Goal: Task Accomplishment & Management: Use online tool/utility

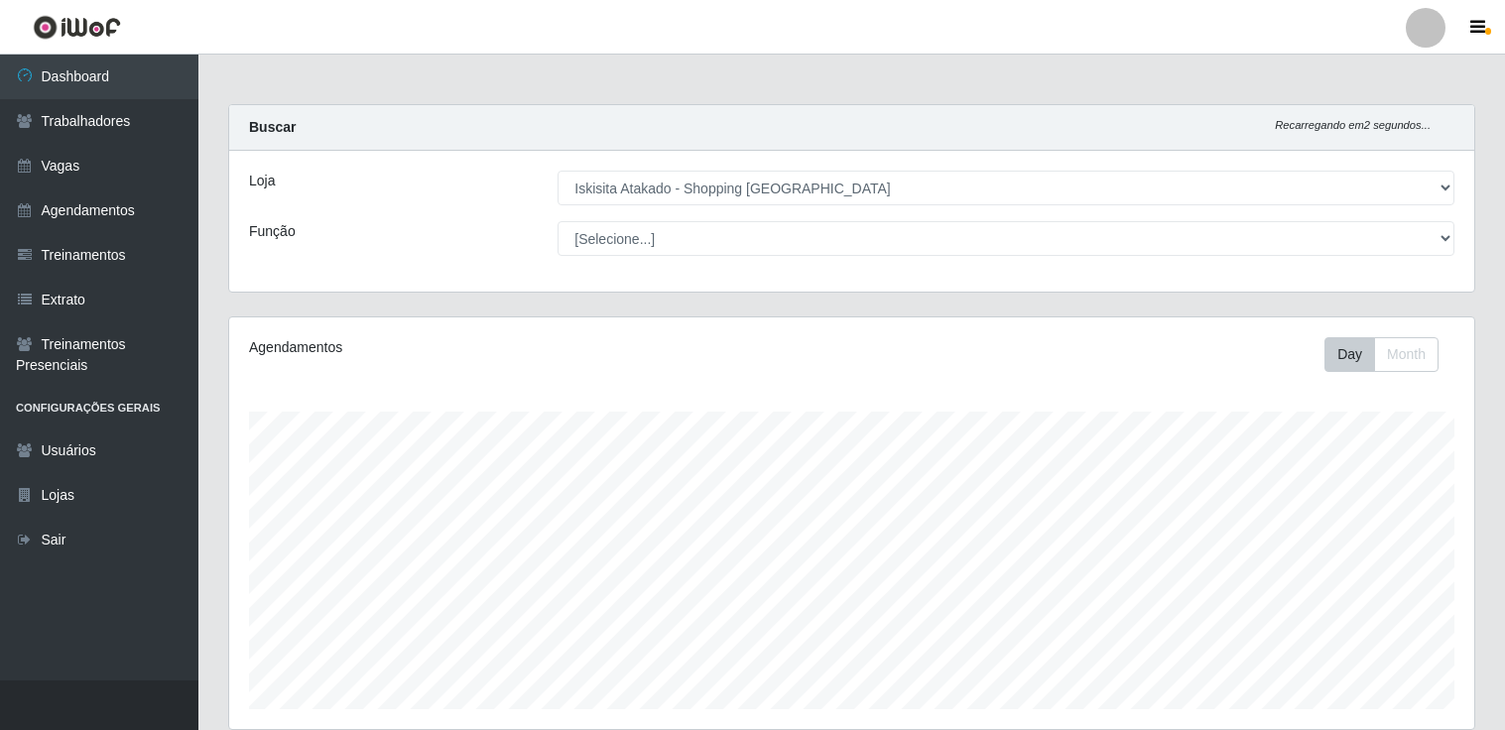
select select "424"
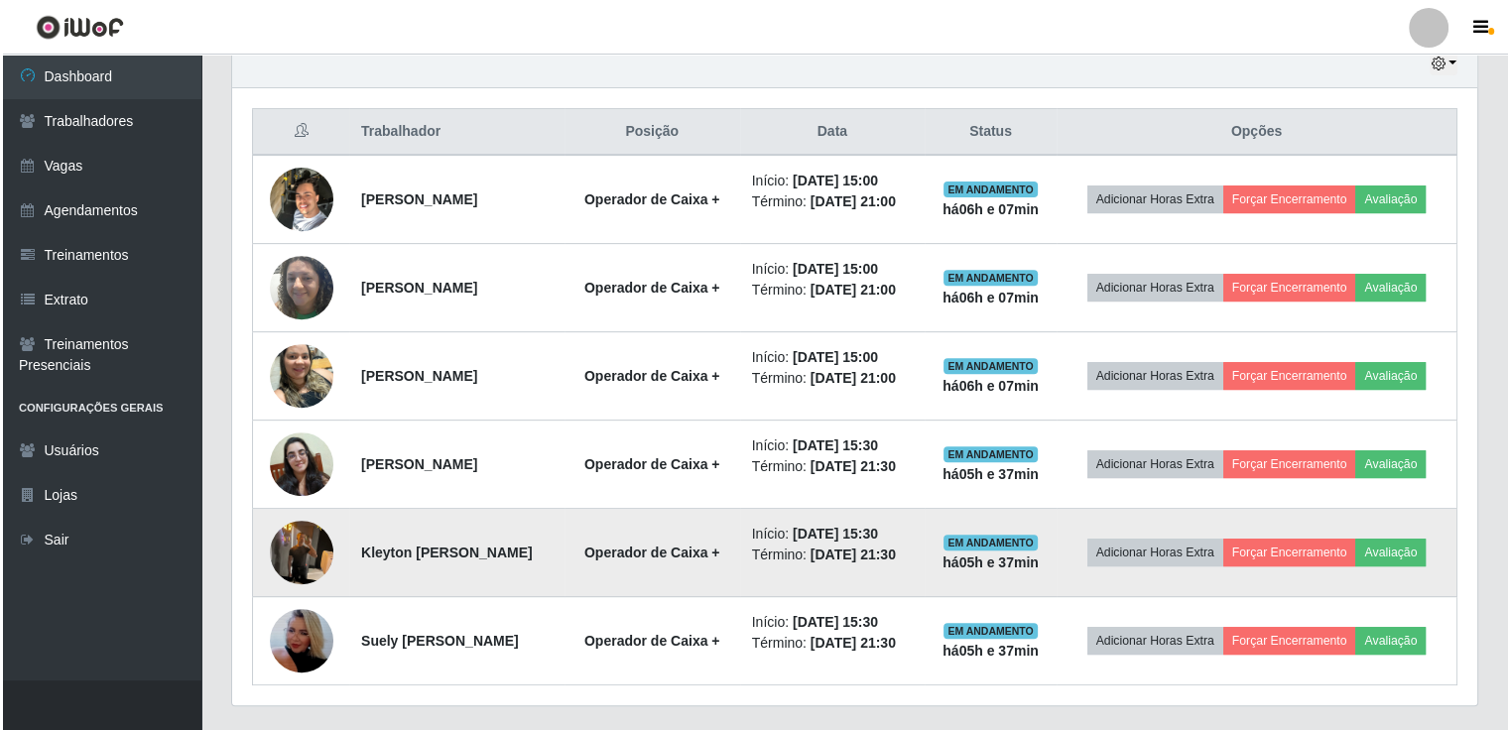
scroll to position [750, 0]
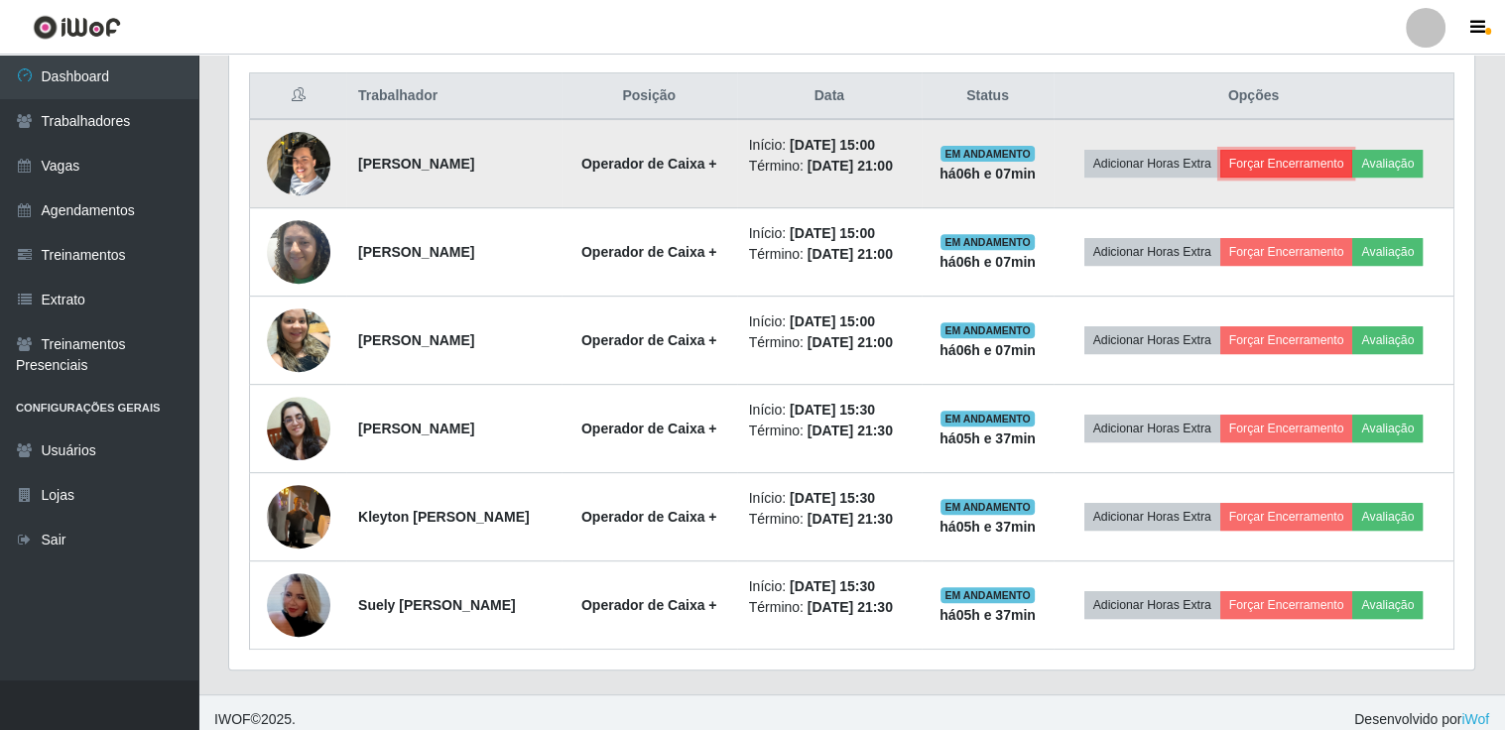
click at [1354, 151] on button "Forçar Encerramento" at bounding box center [1287, 164] width 133 height 28
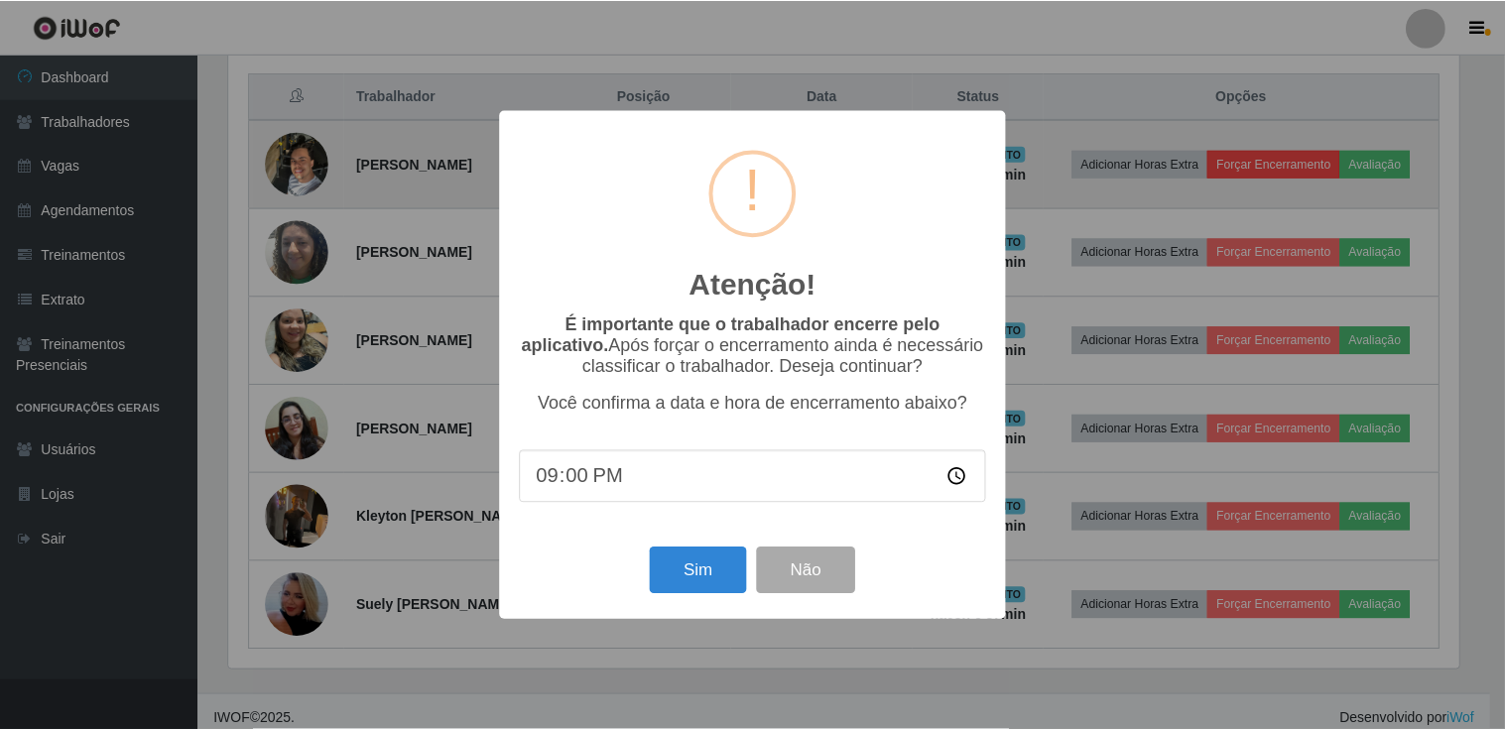
scroll to position [412, 1236]
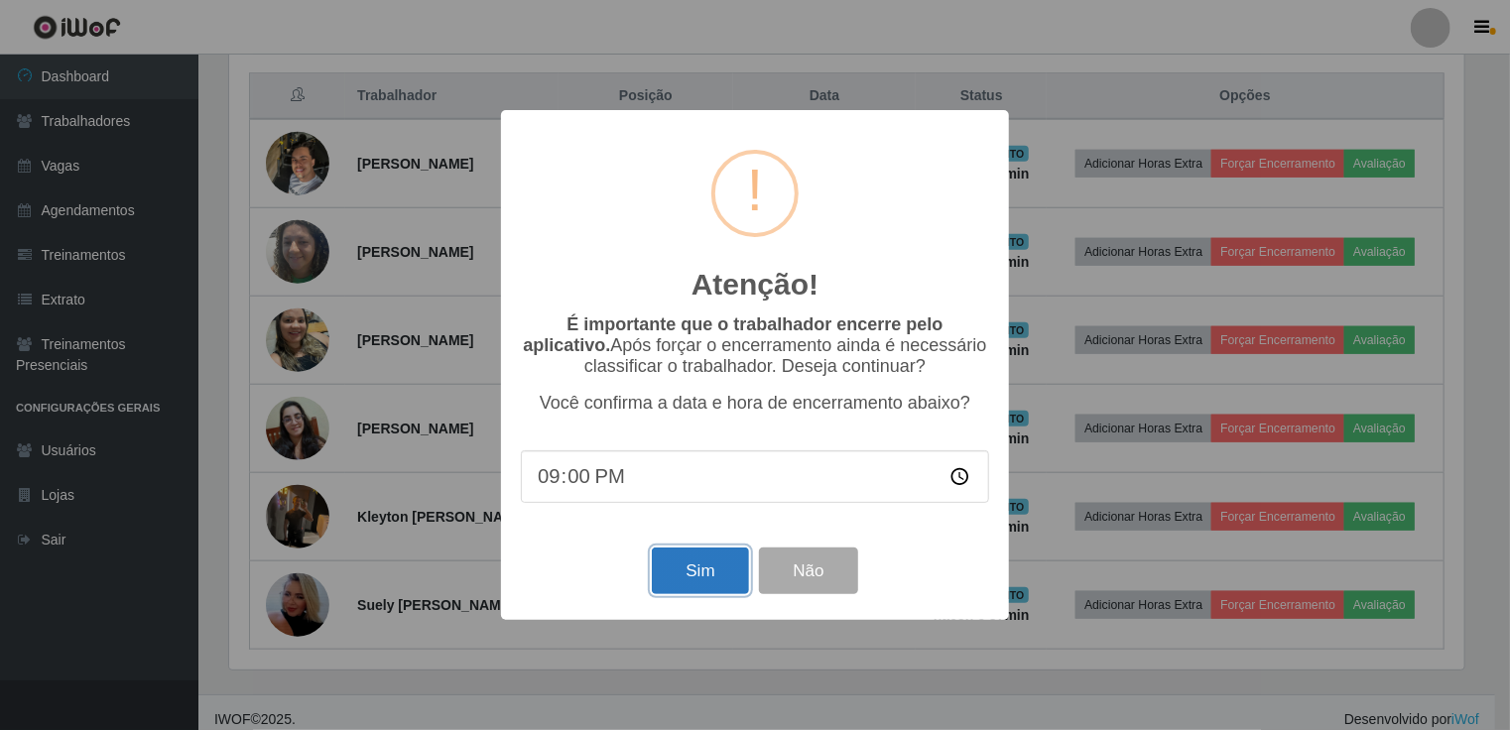
click at [709, 582] on button "Sim" at bounding box center [700, 571] width 96 height 47
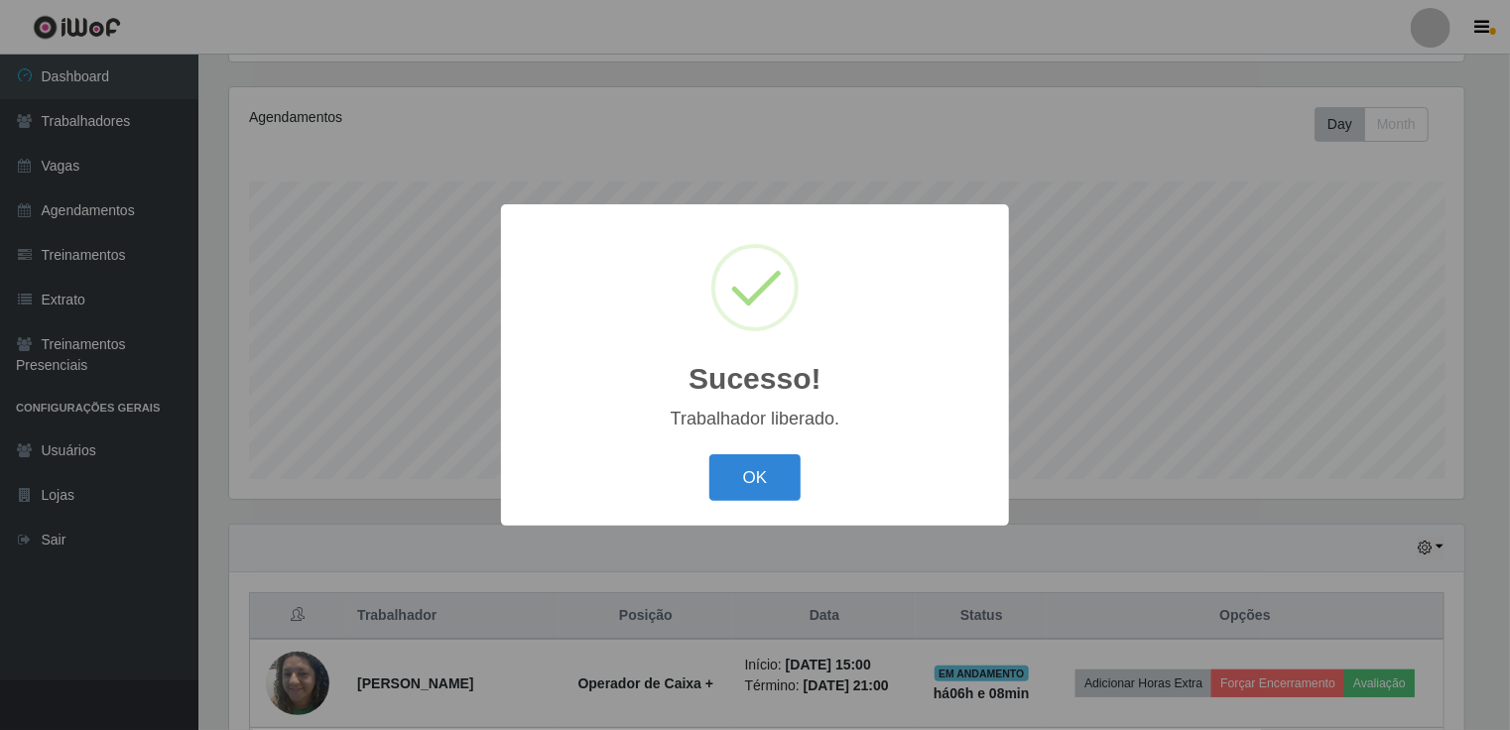
click at [1222, 273] on div "Sucesso! × Trabalhador liberado. OK Cancel" at bounding box center [755, 365] width 1510 height 730
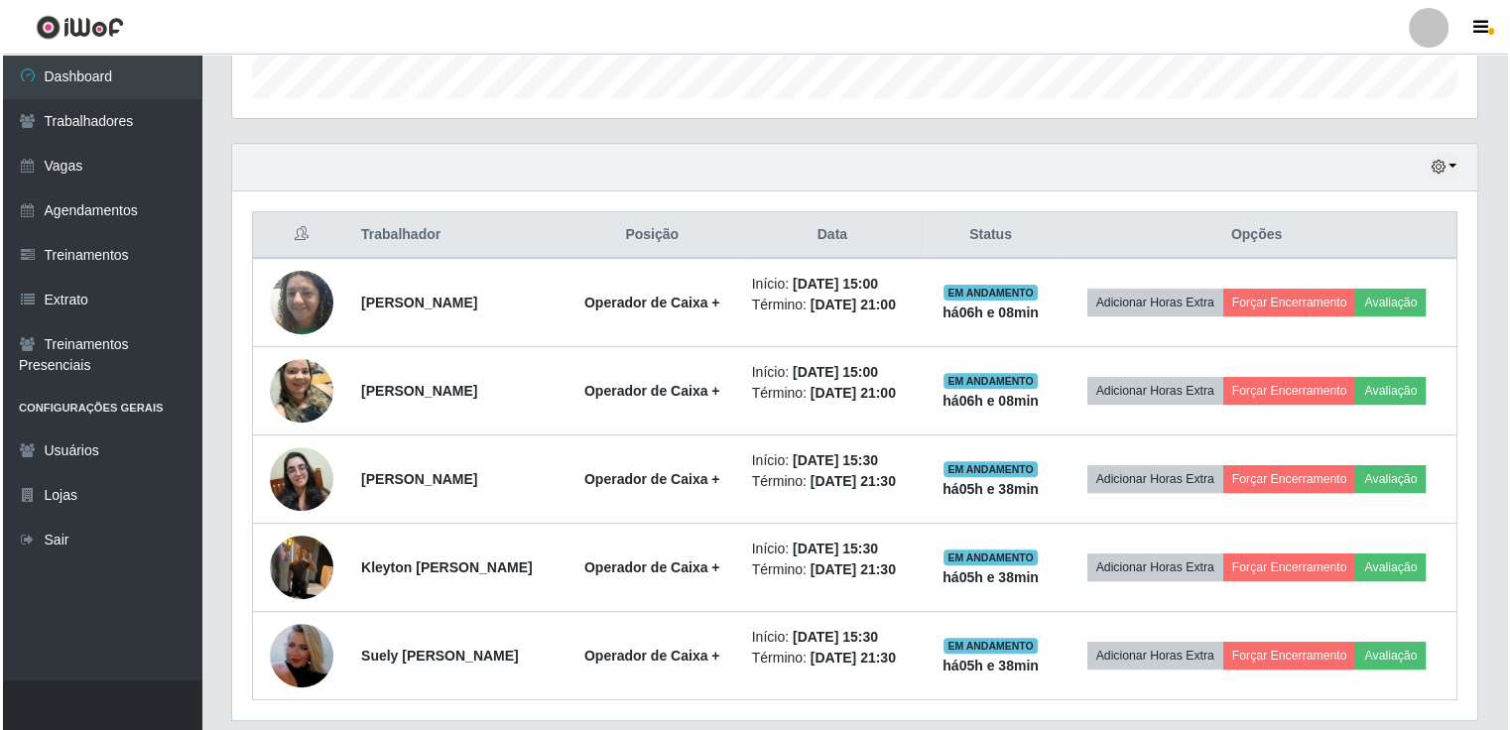
scroll to position [726, 0]
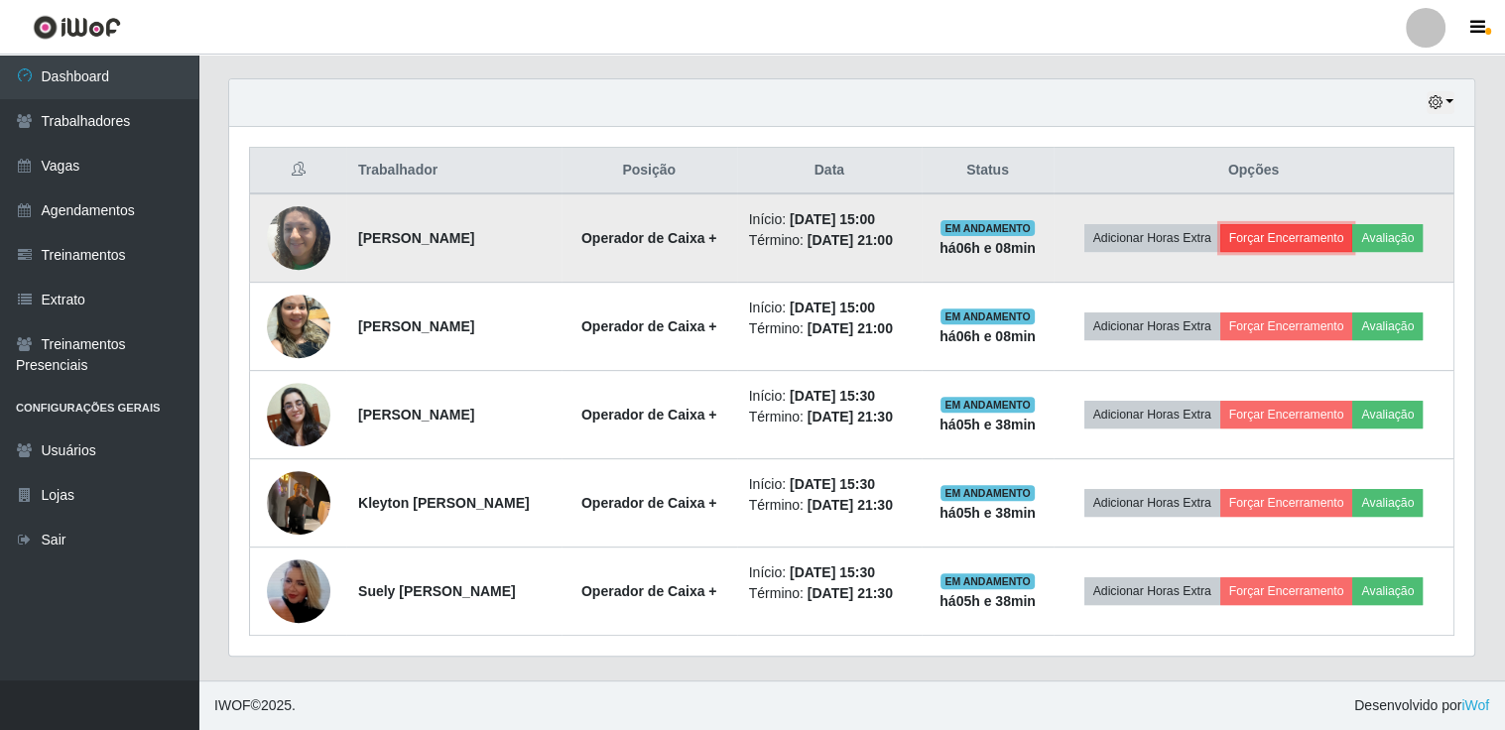
click at [1354, 224] on button "Forçar Encerramento" at bounding box center [1287, 238] width 133 height 28
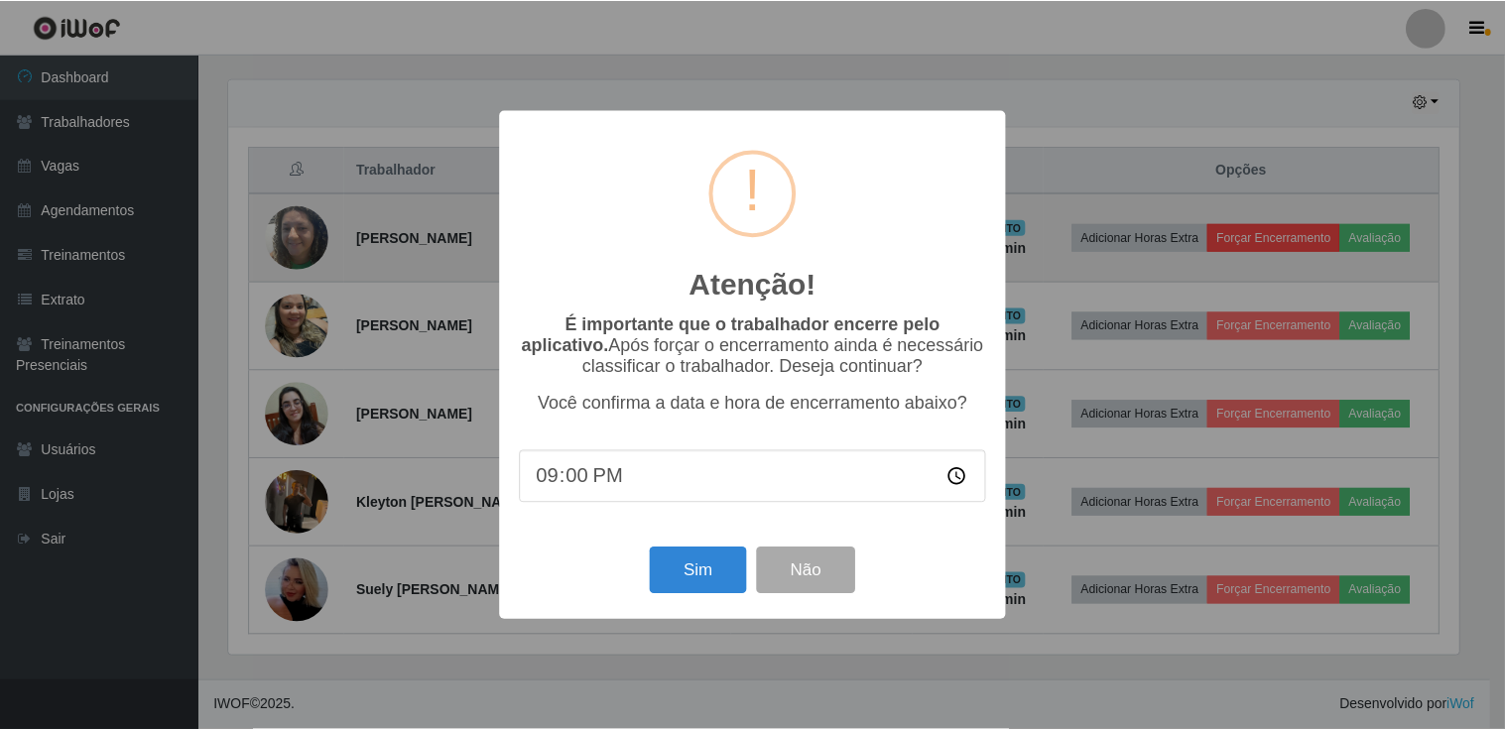
scroll to position [412, 1236]
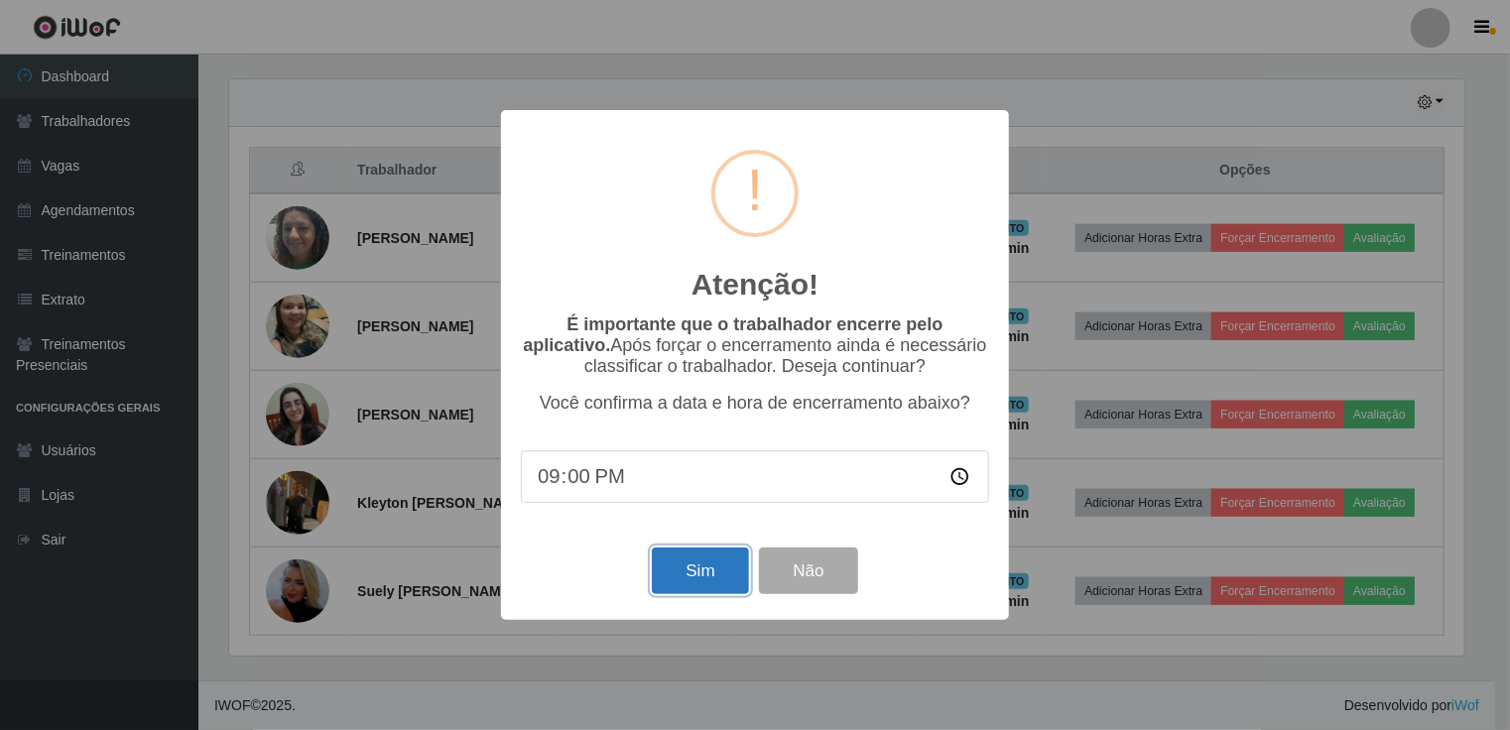
click at [709, 575] on button "Sim" at bounding box center [700, 571] width 96 height 47
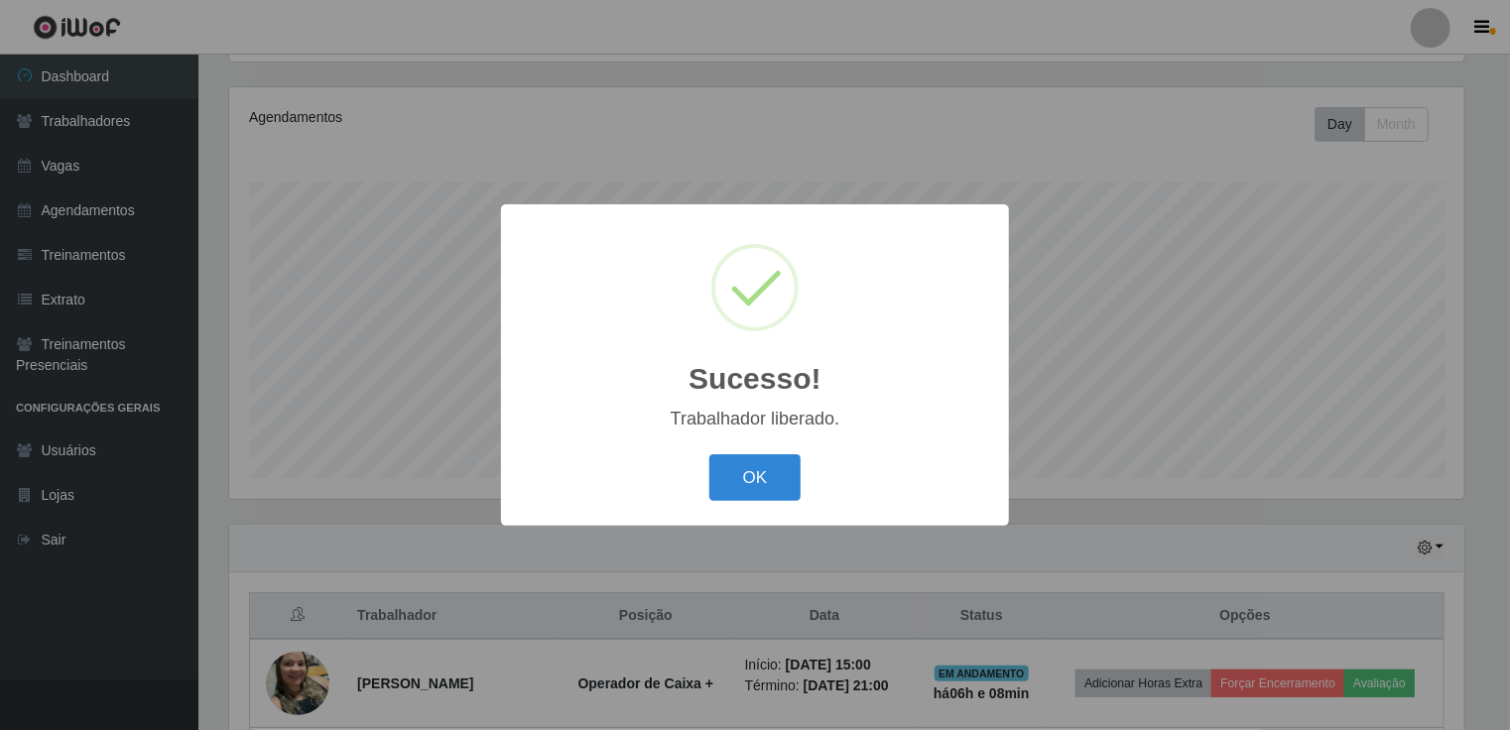
click at [1004, 233] on div "Sucesso! × Trabalhador liberado. OK Cancel" at bounding box center [755, 365] width 508 height 322
click at [1091, 212] on div "Sucesso! × Trabalhador liberado. OK Cancel" at bounding box center [755, 365] width 1510 height 730
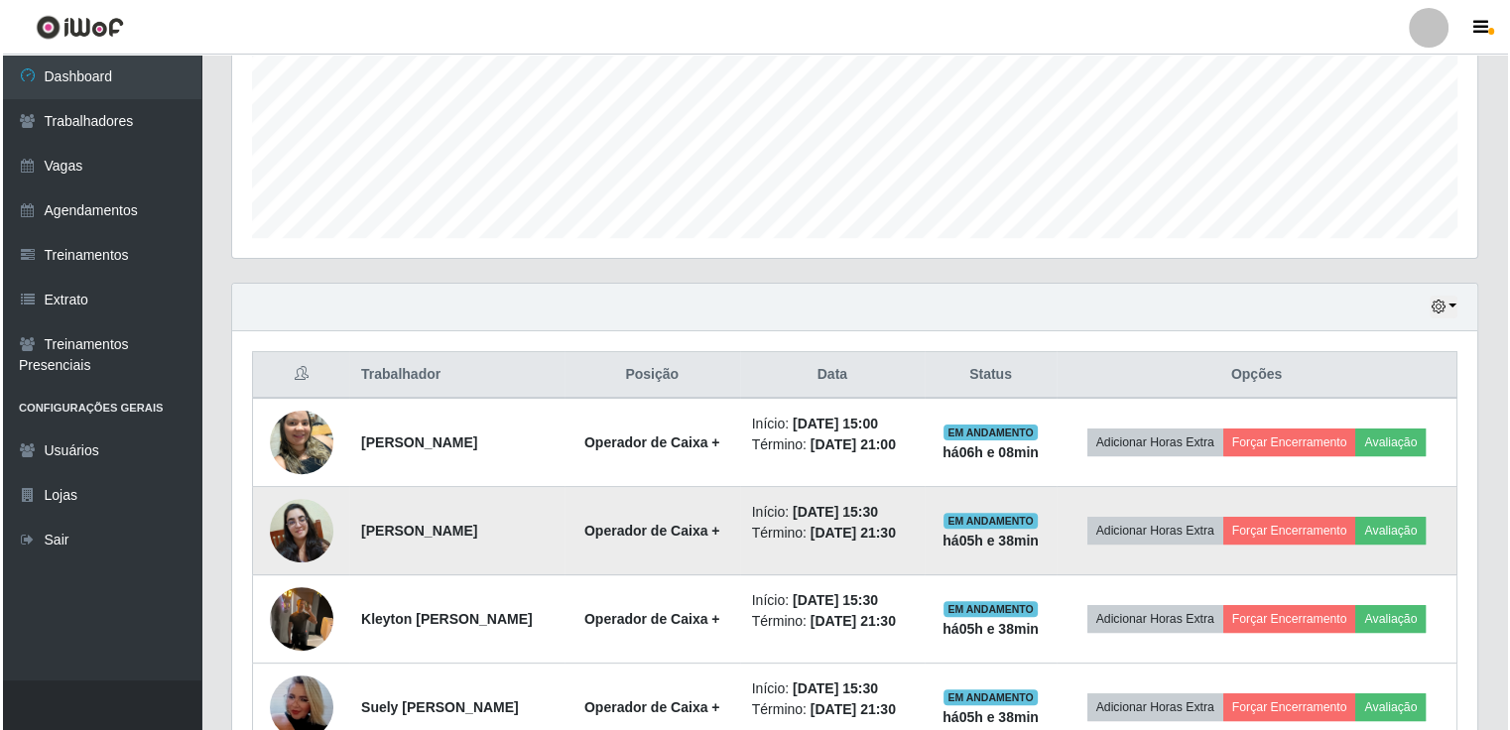
scroll to position [643, 0]
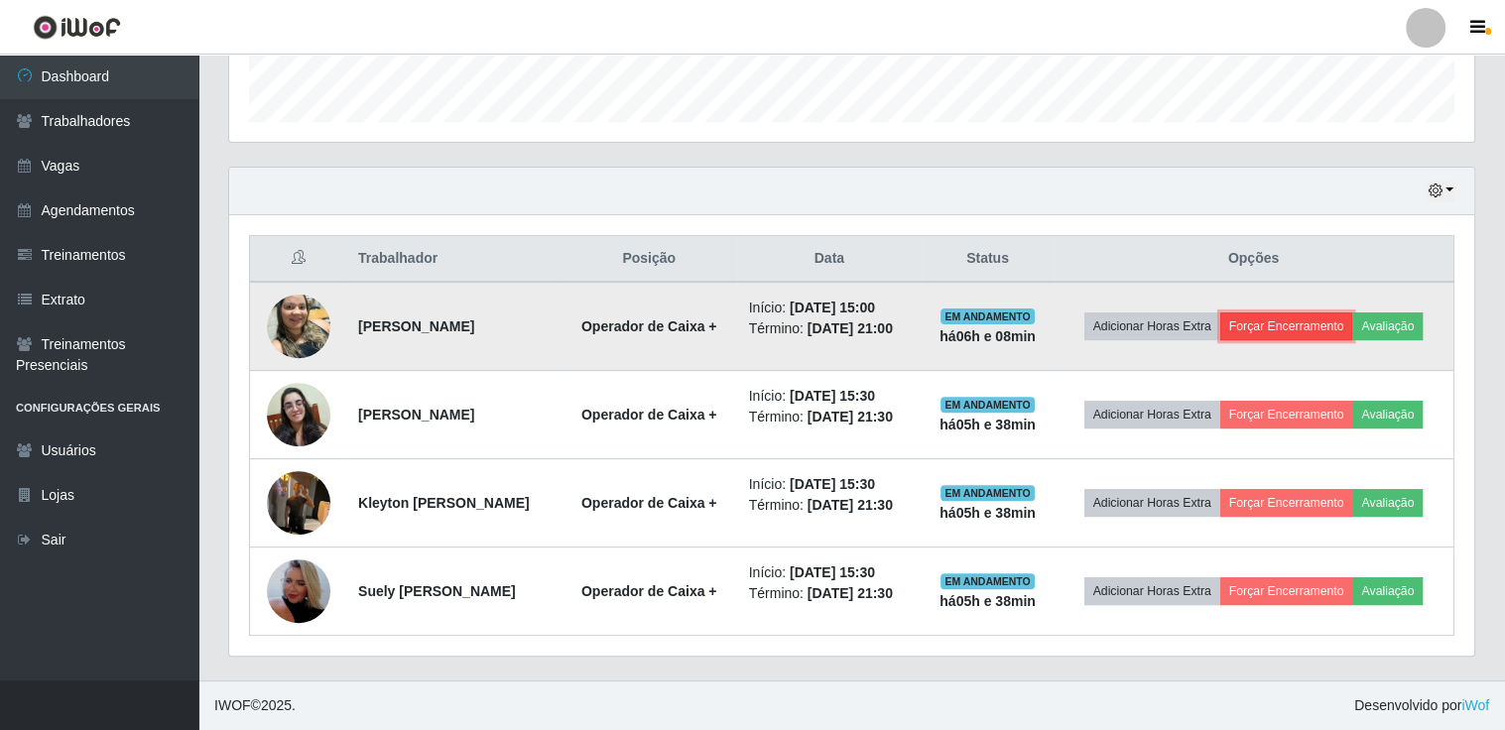
click at [1328, 313] on button "Forçar Encerramento" at bounding box center [1287, 327] width 133 height 28
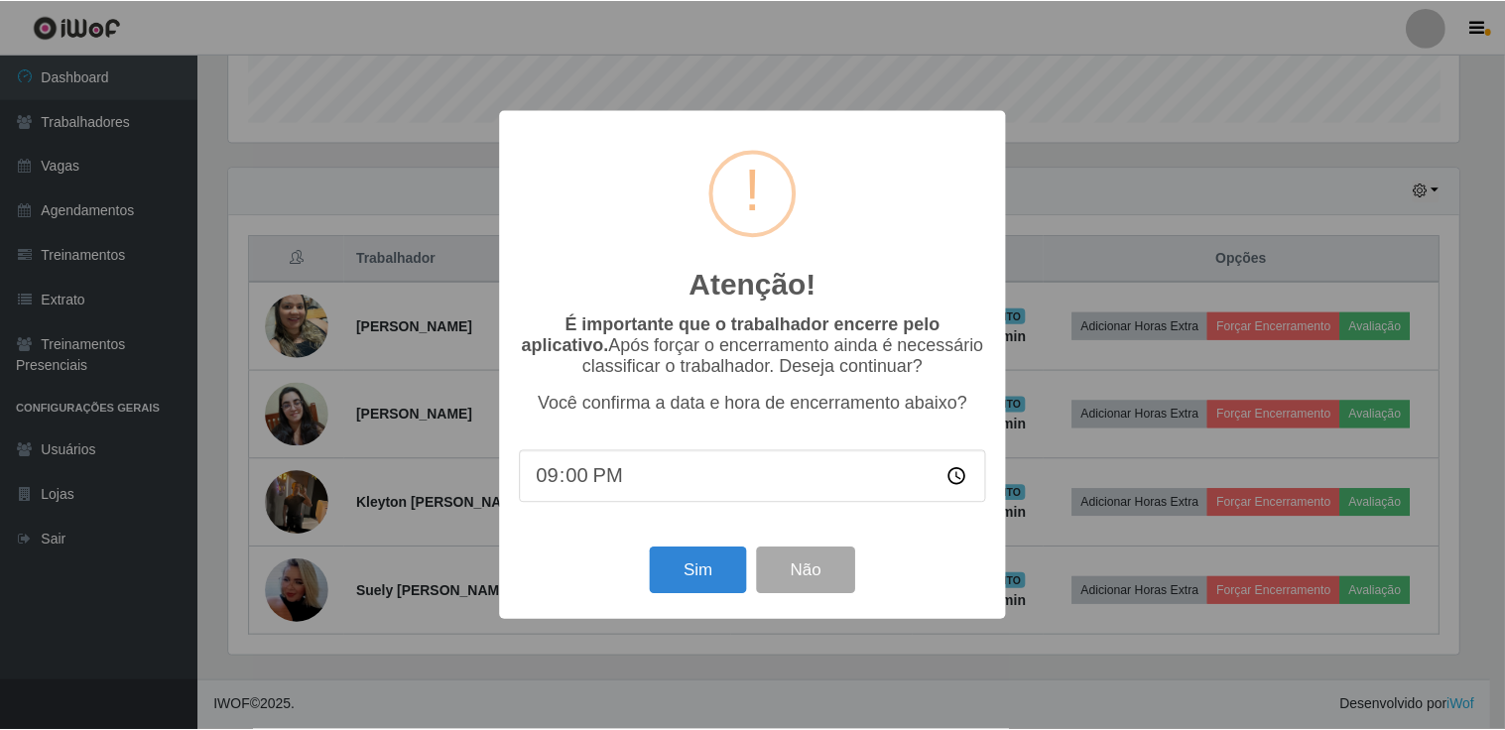
scroll to position [412, 1236]
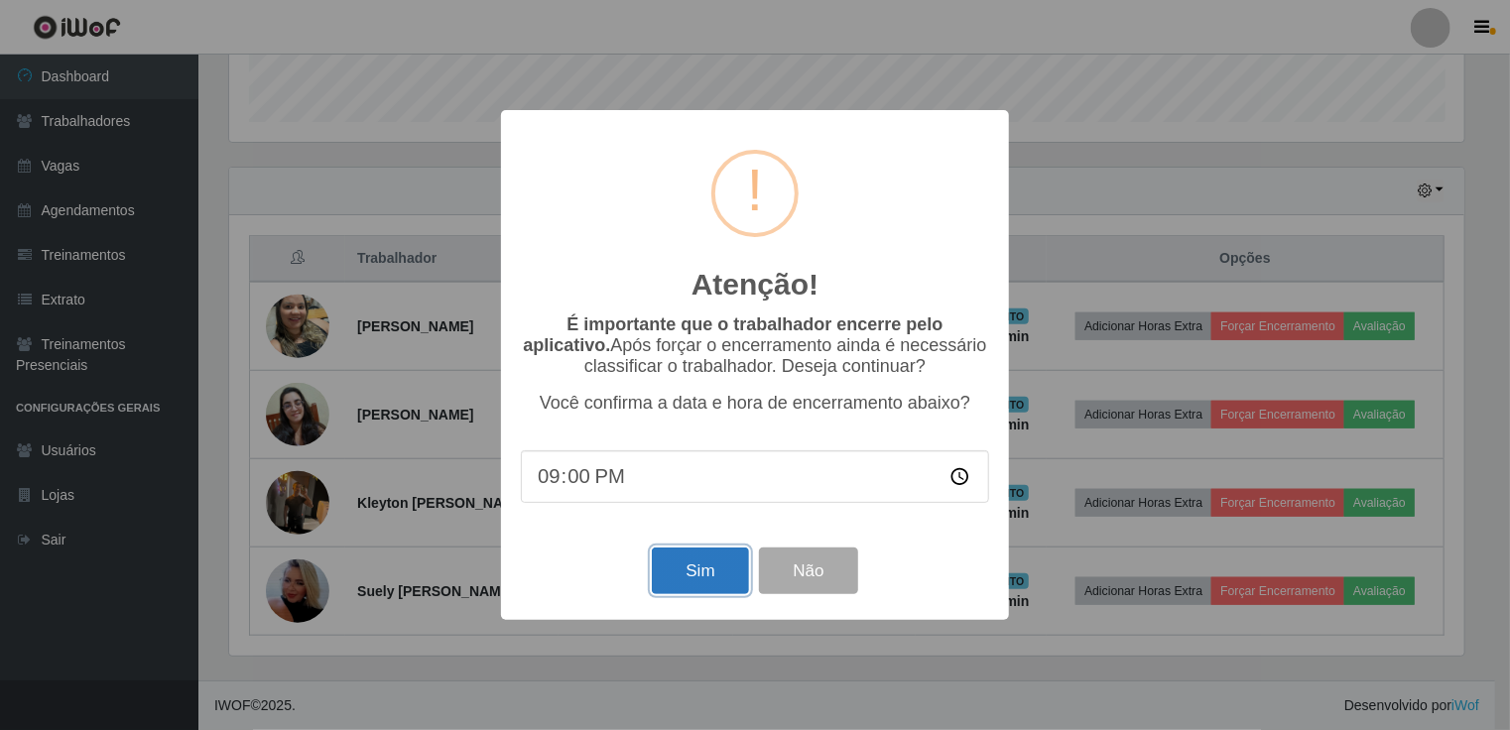
click at [687, 563] on button "Sim" at bounding box center [700, 571] width 96 height 47
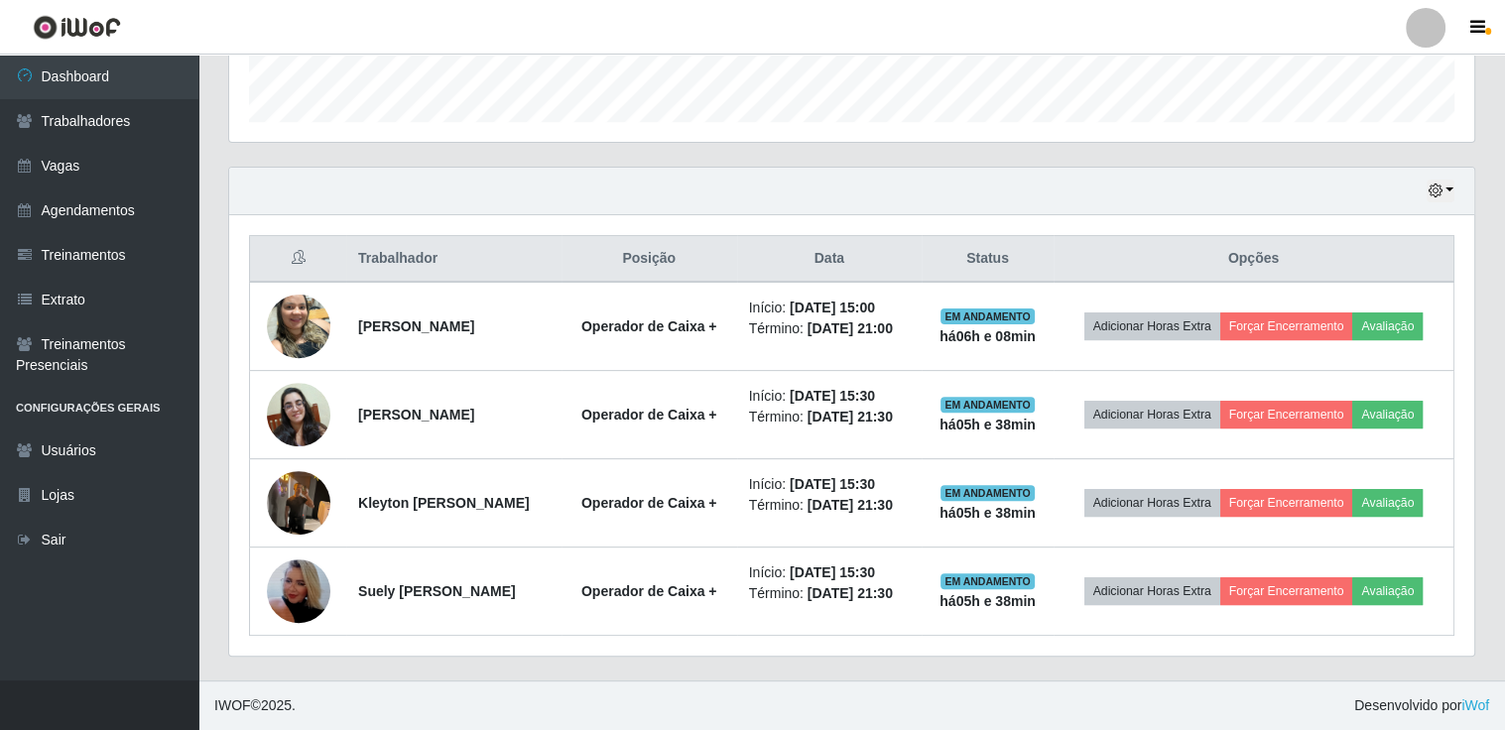
scroll to position [0, 0]
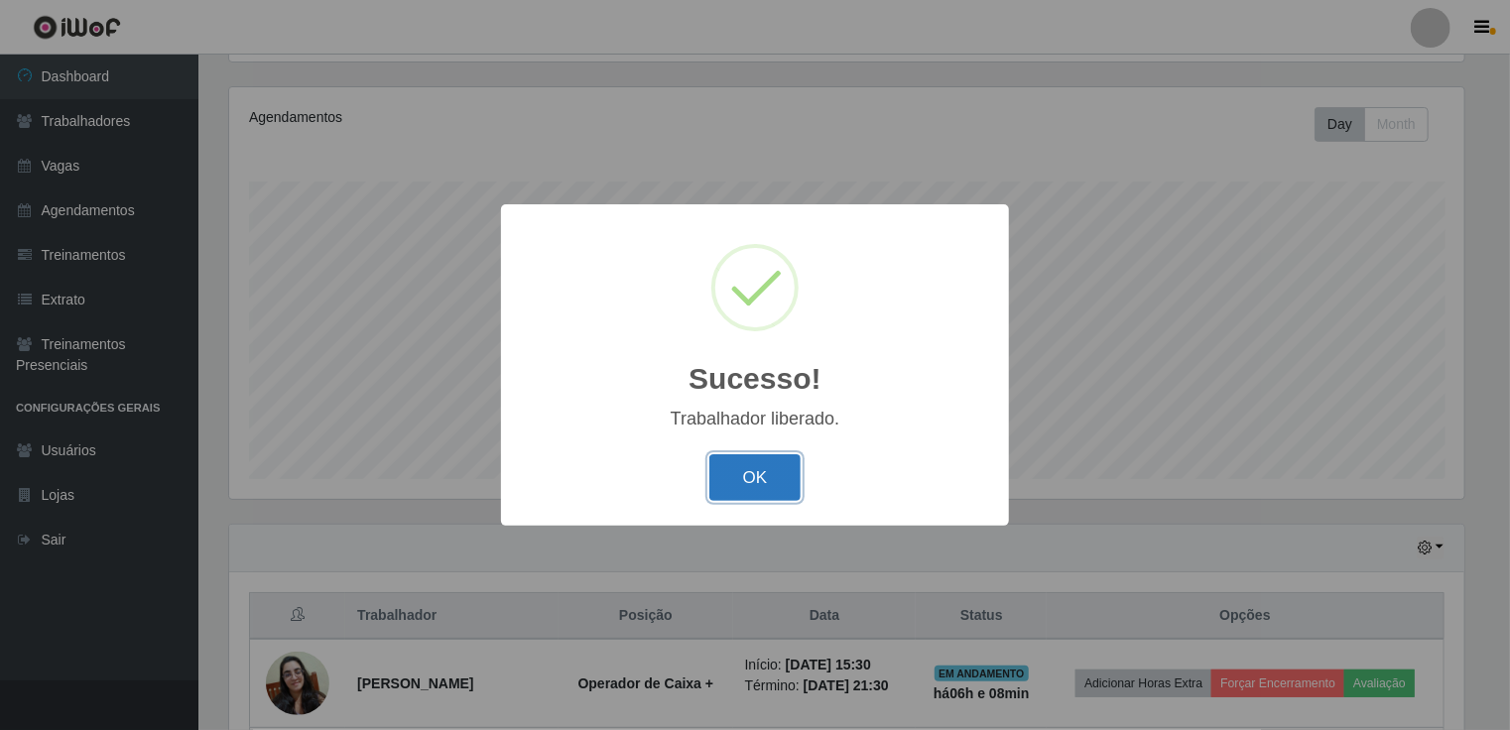
drag, startPoint x: 788, startPoint y: 470, endPoint x: 776, endPoint y: 474, distance: 12.6
click at [783, 471] on button "OK" at bounding box center [755, 477] width 92 height 47
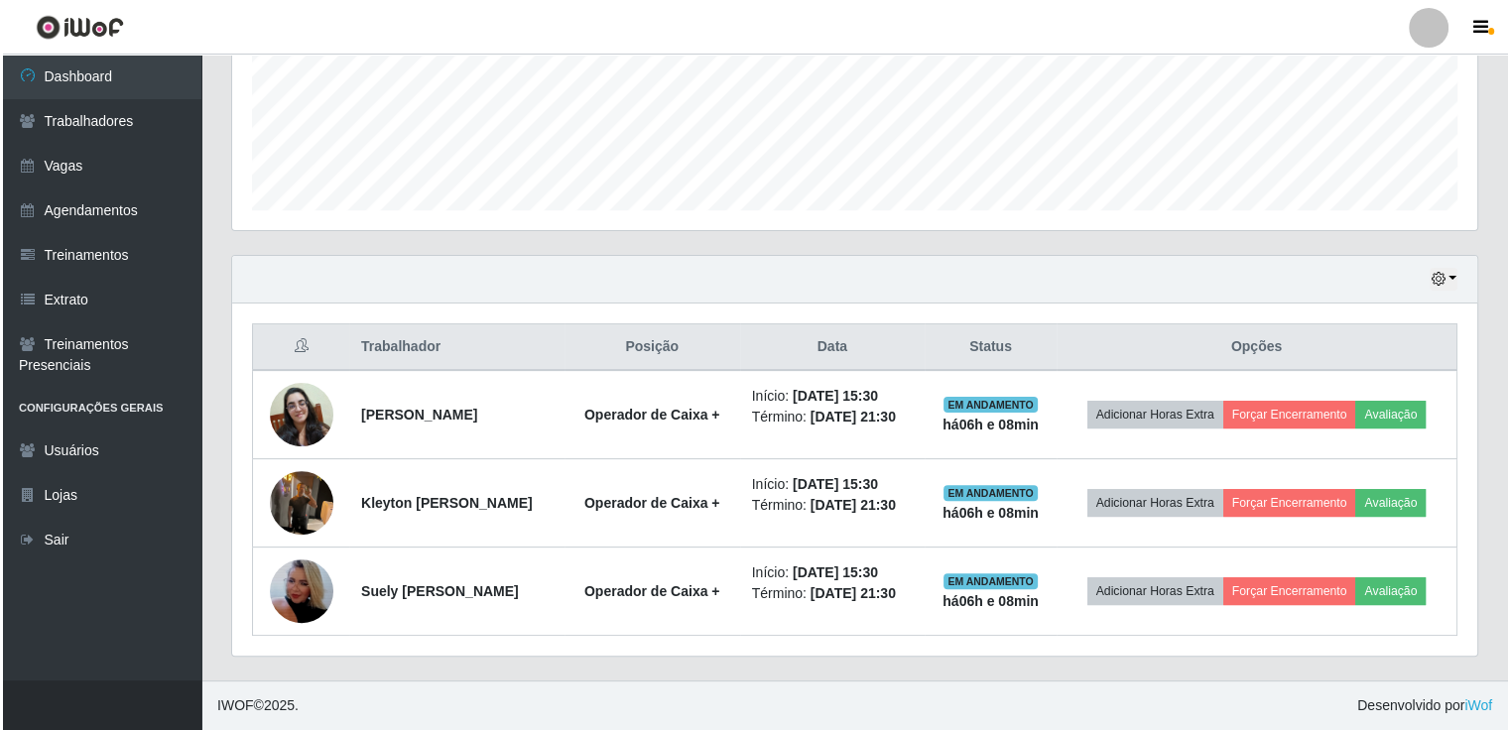
scroll to position [540, 0]
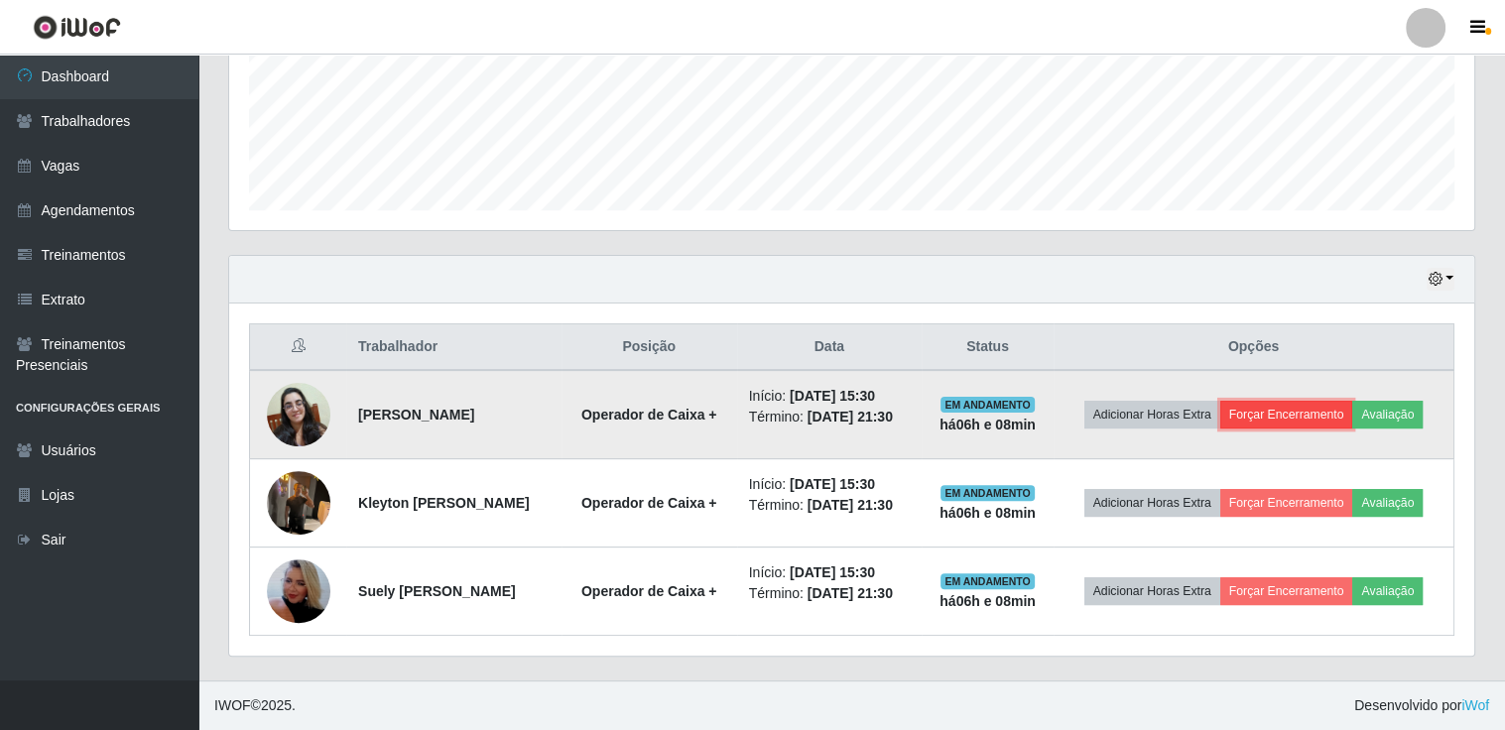
click at [1314, 401] on button "Forçar Encerramento" at bounding box center [1287, 415] width 133 height 28
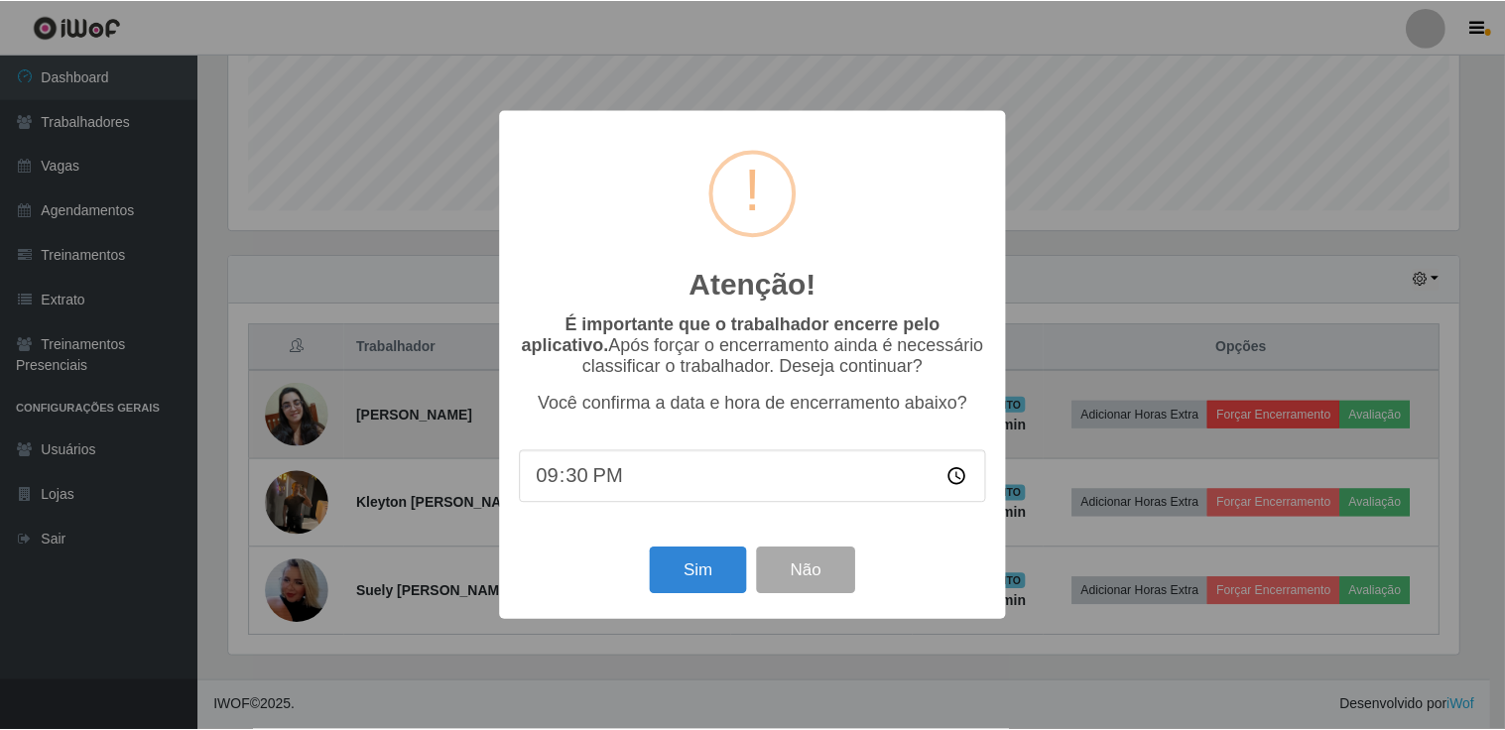
scroll to position [412, 1236]
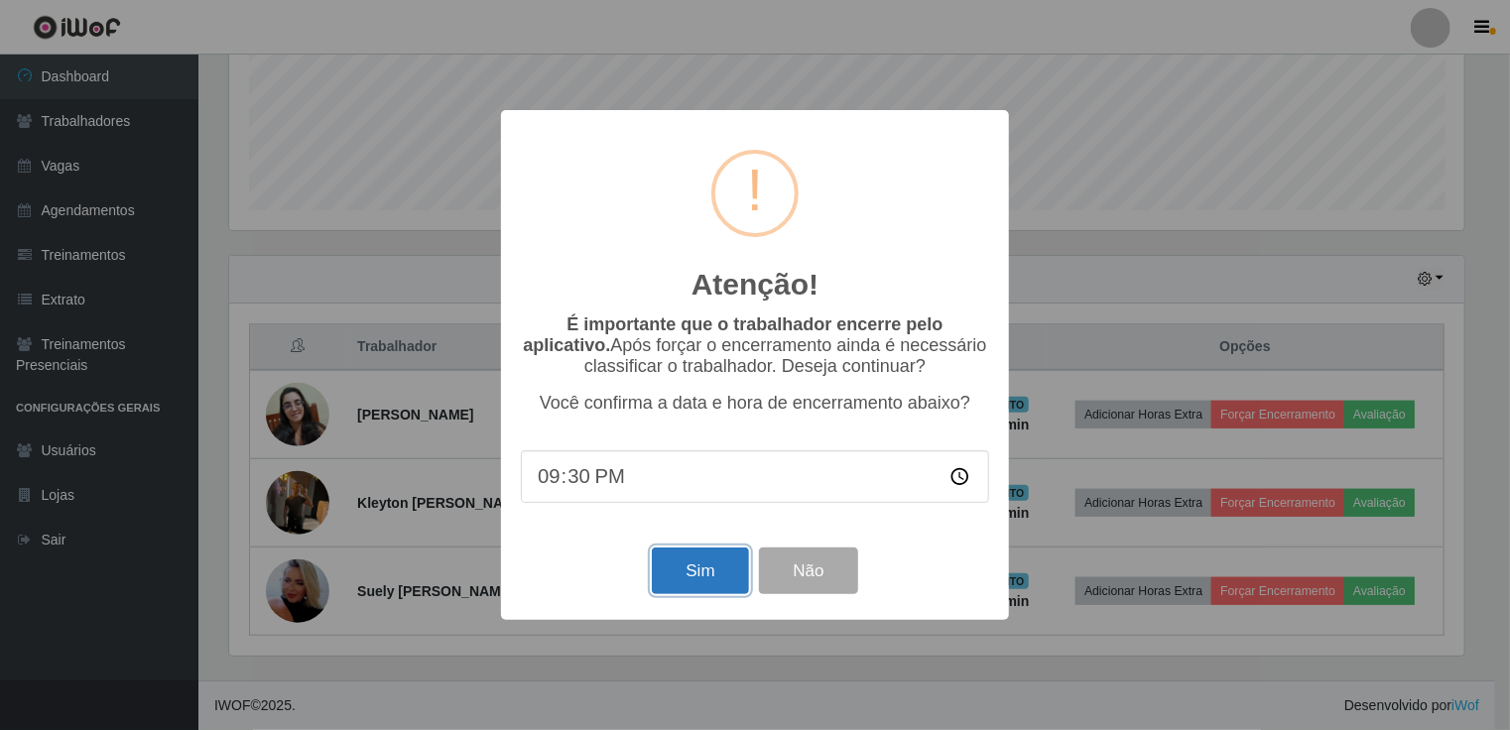
click at [687, 562] on button "Sim" at bounding box center [700, 571] width 96 height 47
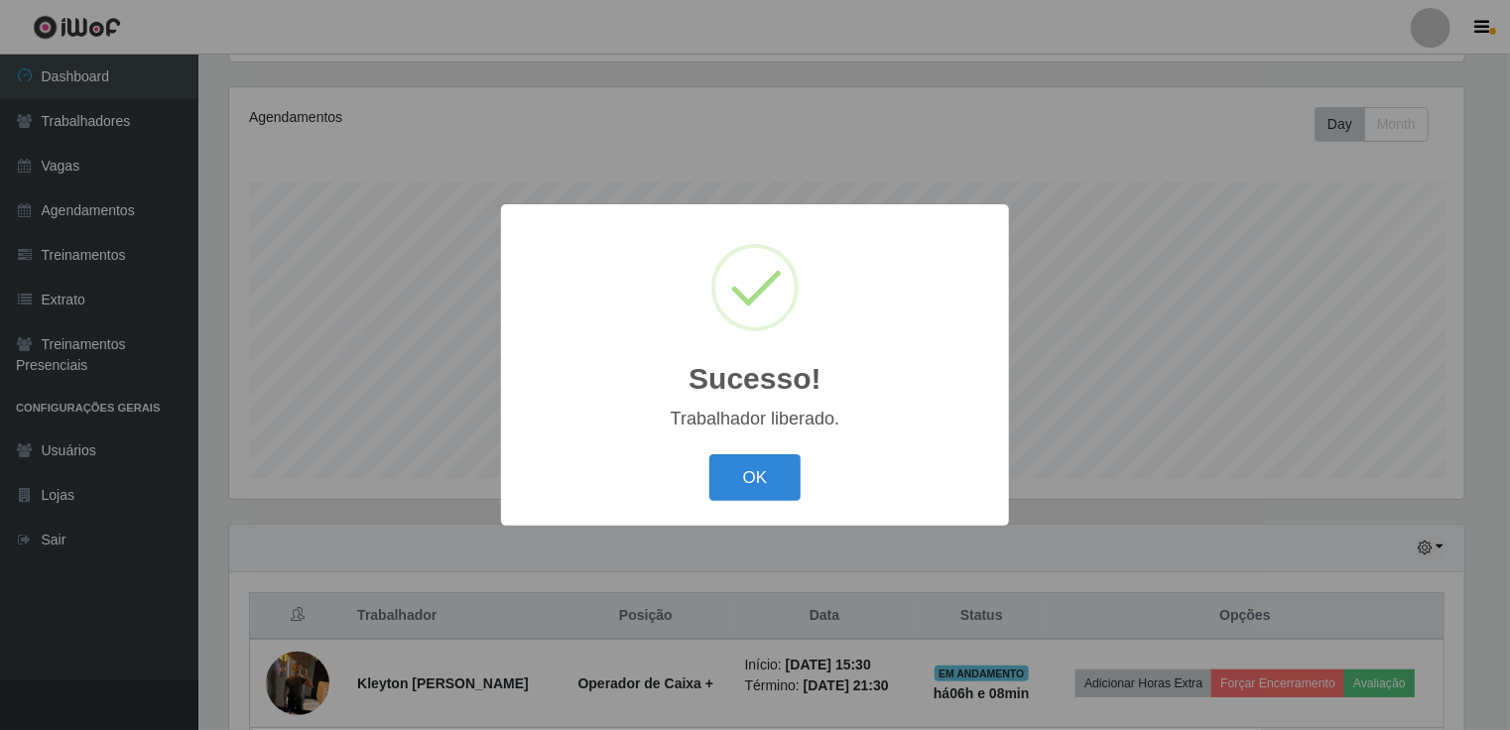
click at [1436, 317] on div "Sucesso! × Trabalhador liberado. OK Cancel" at bounding box center [755, 365] width 1510 height 730
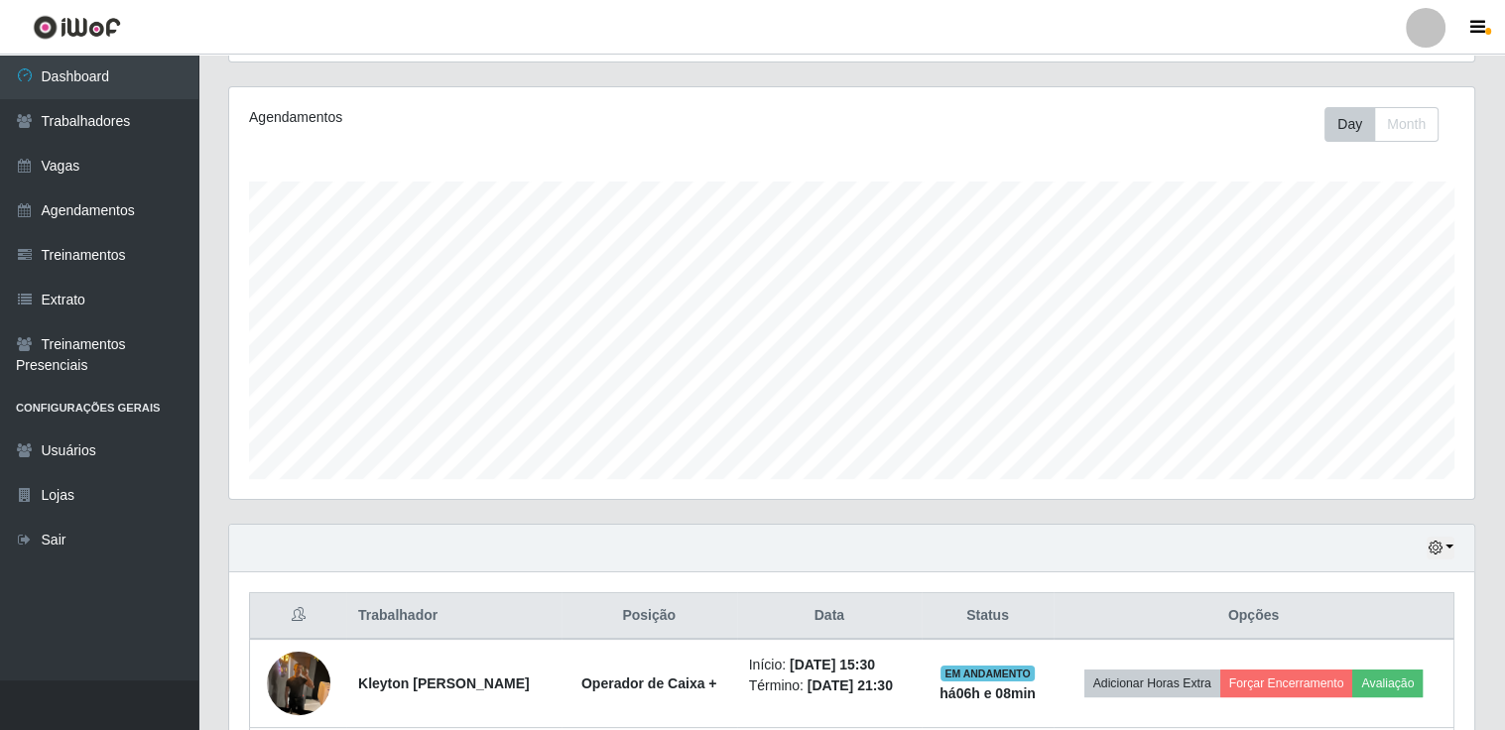
scroll to position [407, 0]
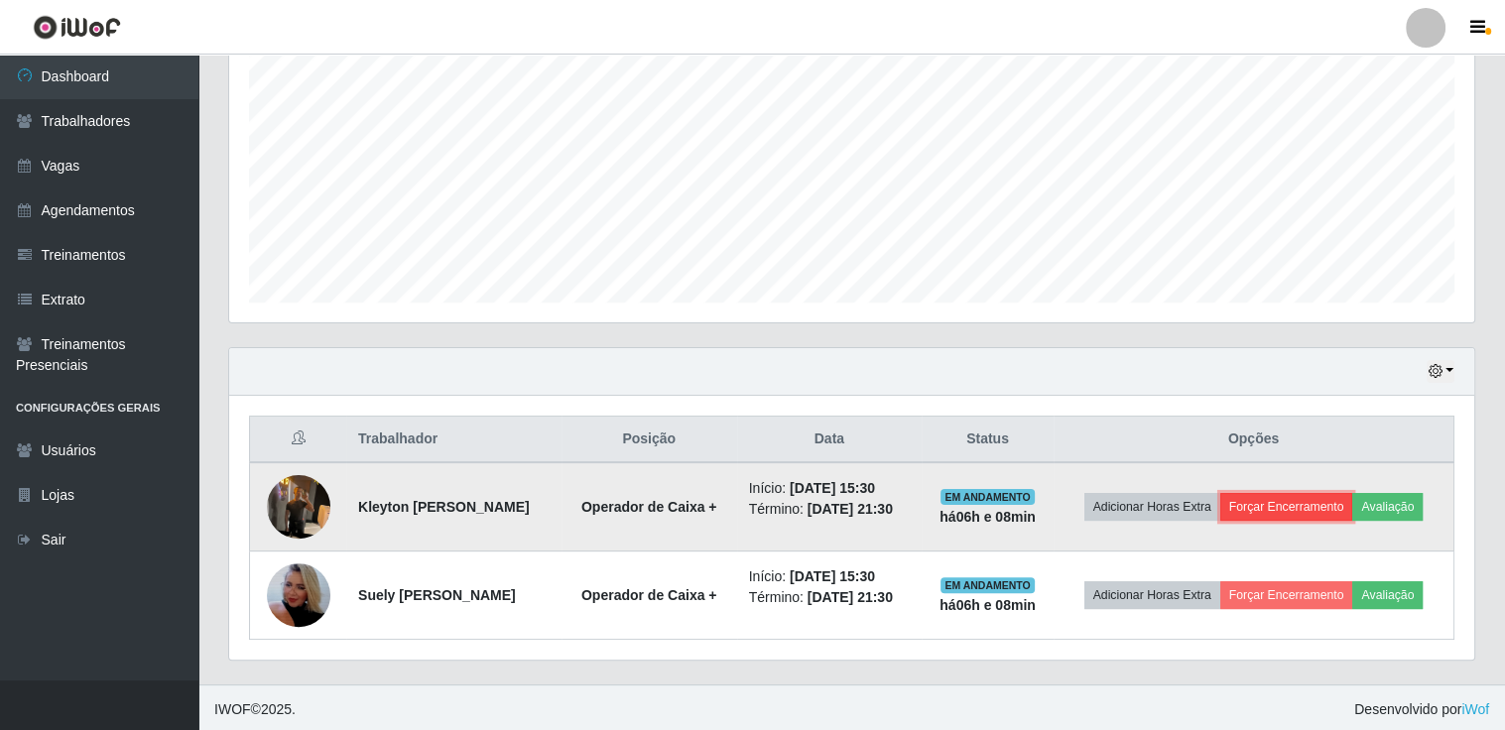
click at [1305, 502] on button "Forçar Encerramento" at bounding box center [1287, 507] width 133 height 28
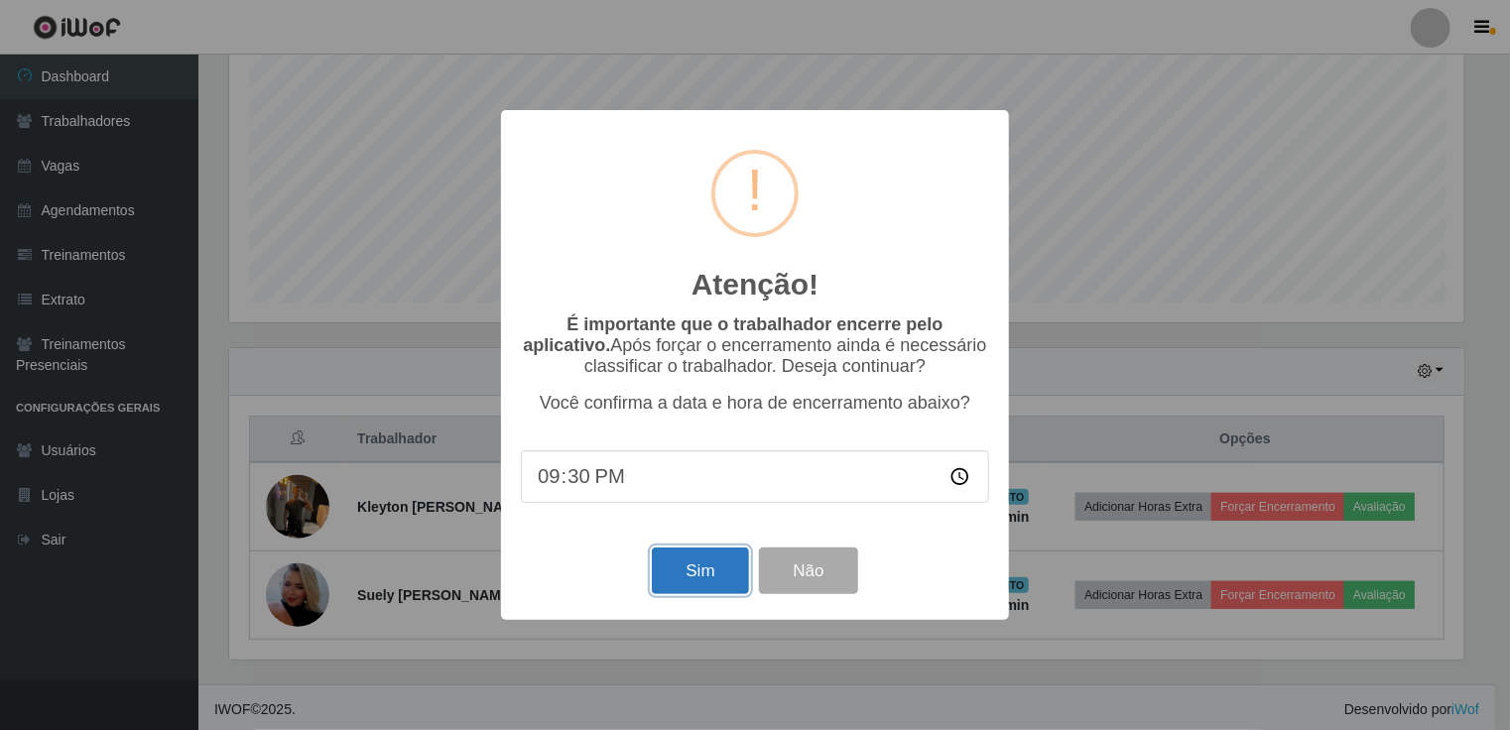
click at [691, 572] on button "Sim" at bounding box center [700, 571] width 96 height 47
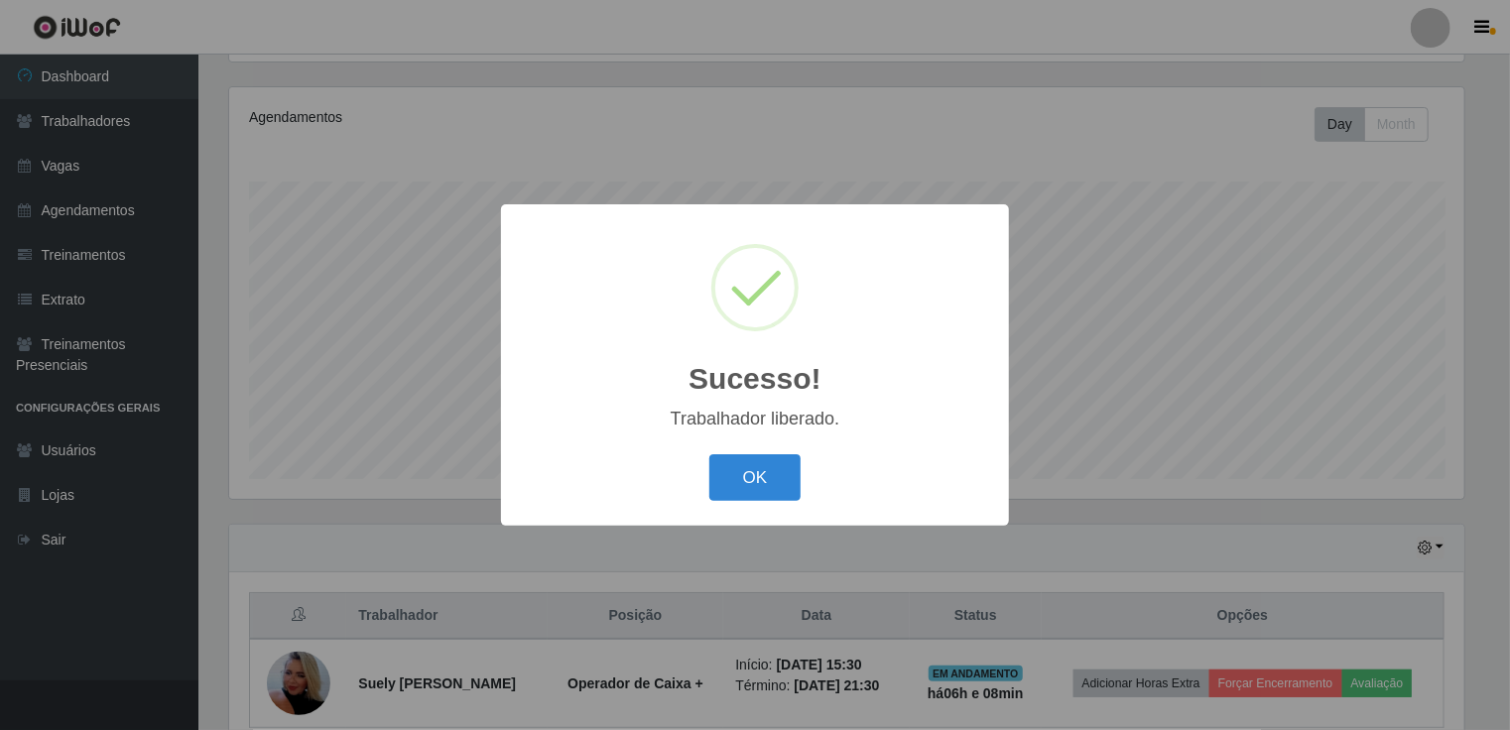
click at [1230, 311] on div "Sucesso! × Trabalhador liberado. OK Cancel" at bounding box center [755, 365] width 1510 height 730
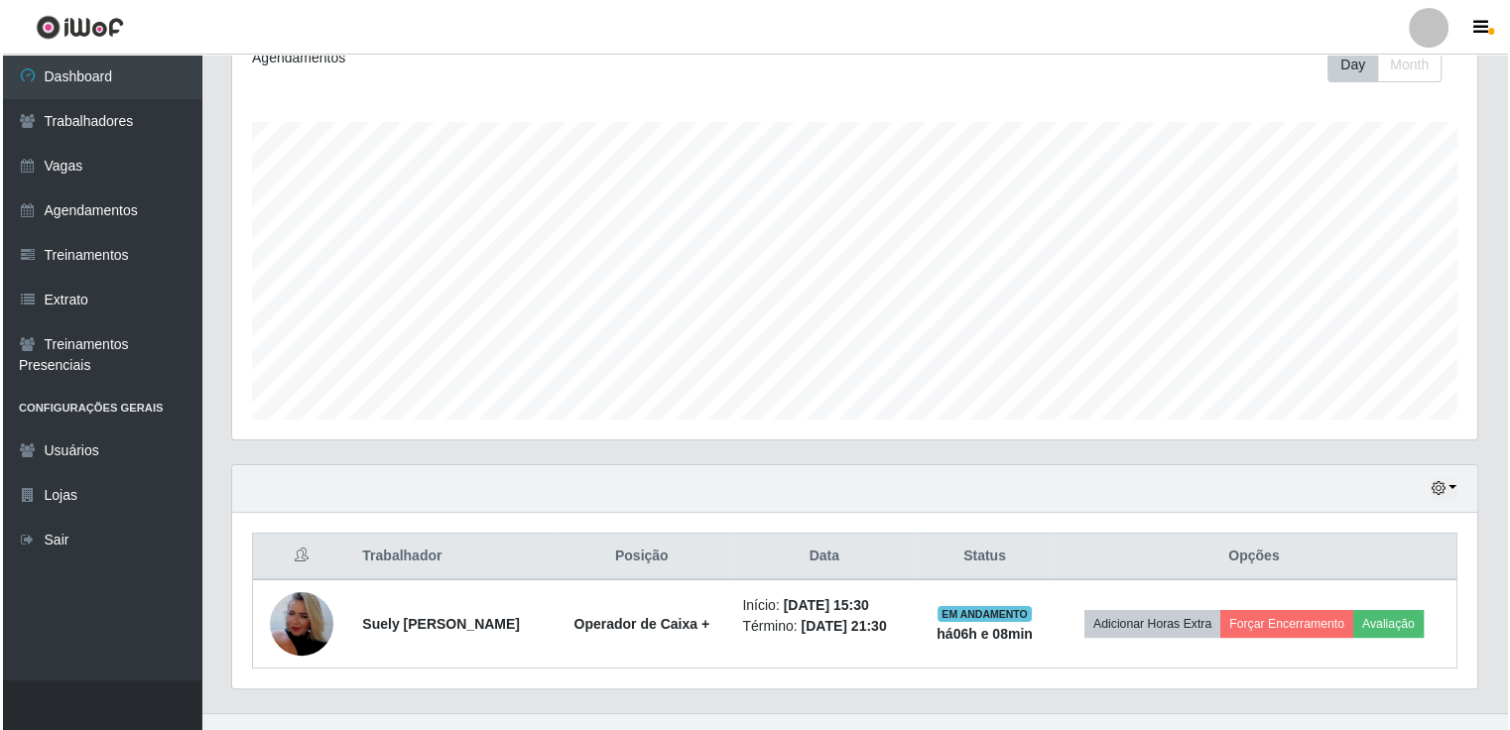
scroll to position [319, 0]
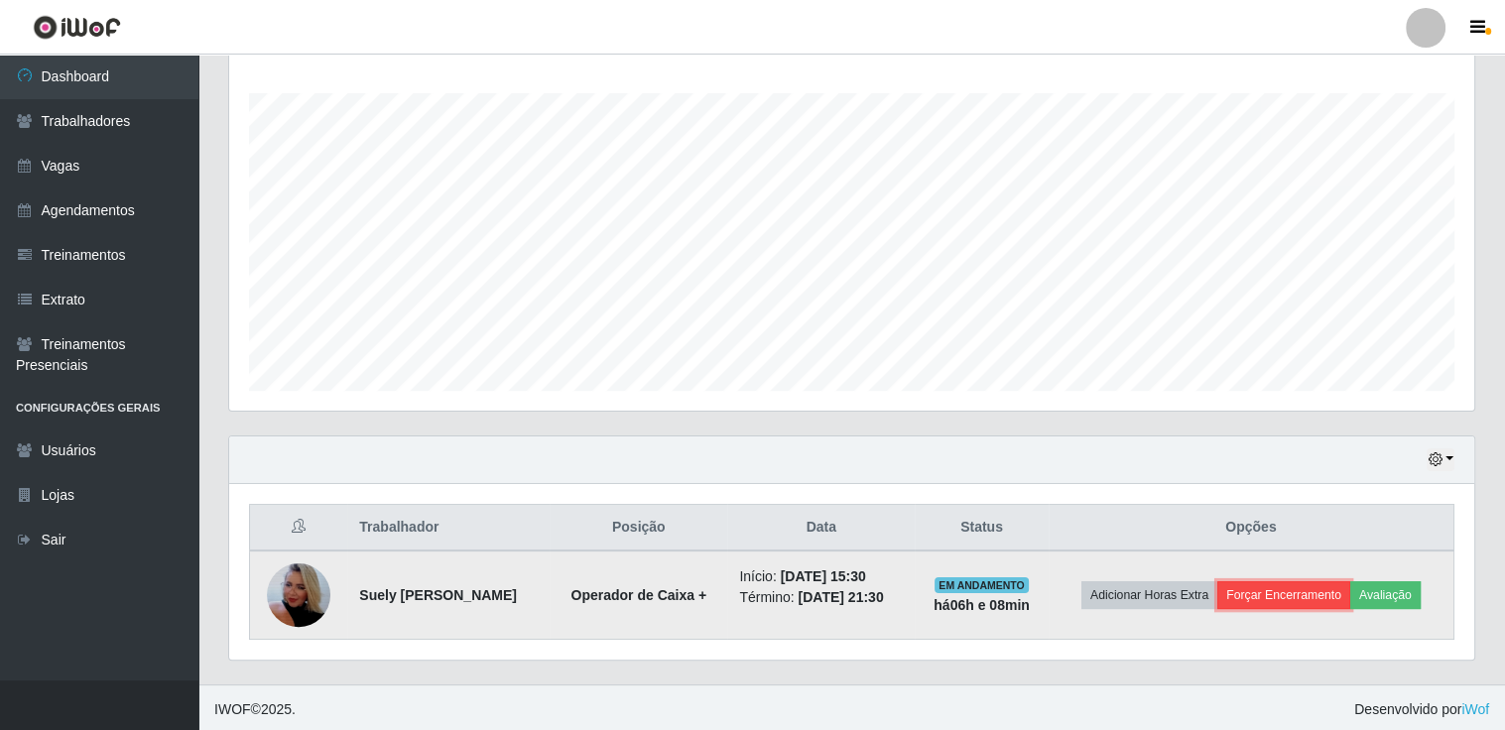
click at [1286, 593] on button "Forçar Encerramento" at bounding box center [1284, 595] width 133 height 28
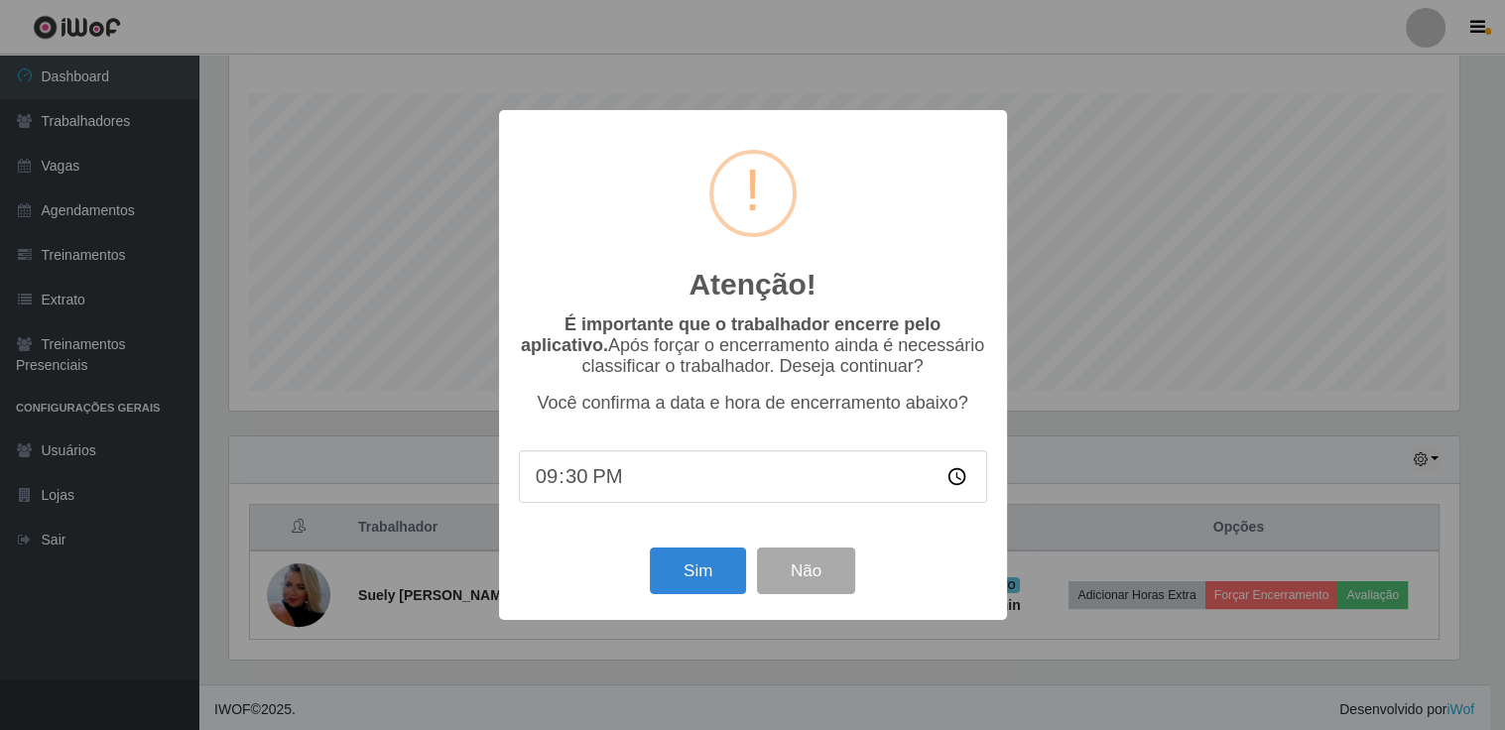
scroll to position [412, 1236]
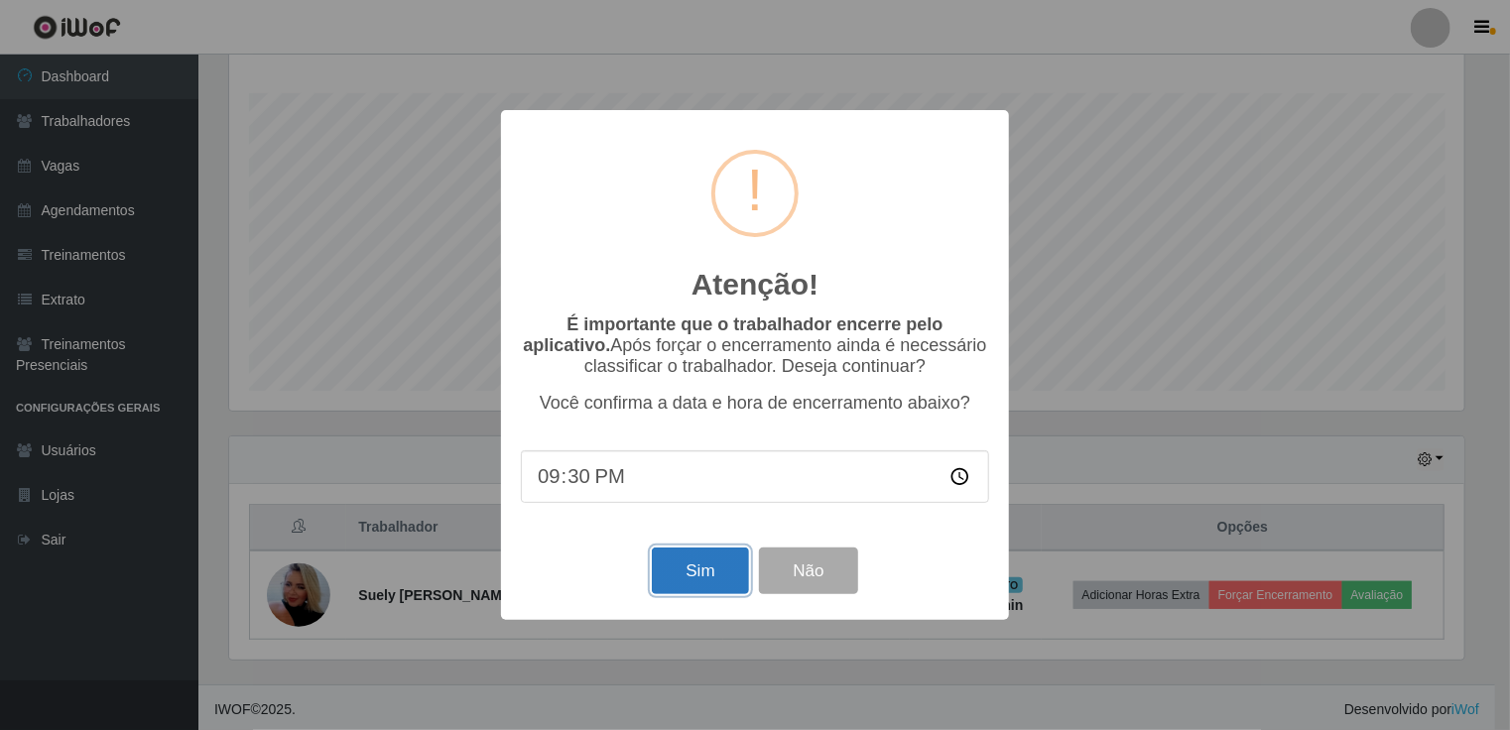
click at [717, 582] on button "Sim" at bounding box center [700, 571] width 96 height 47
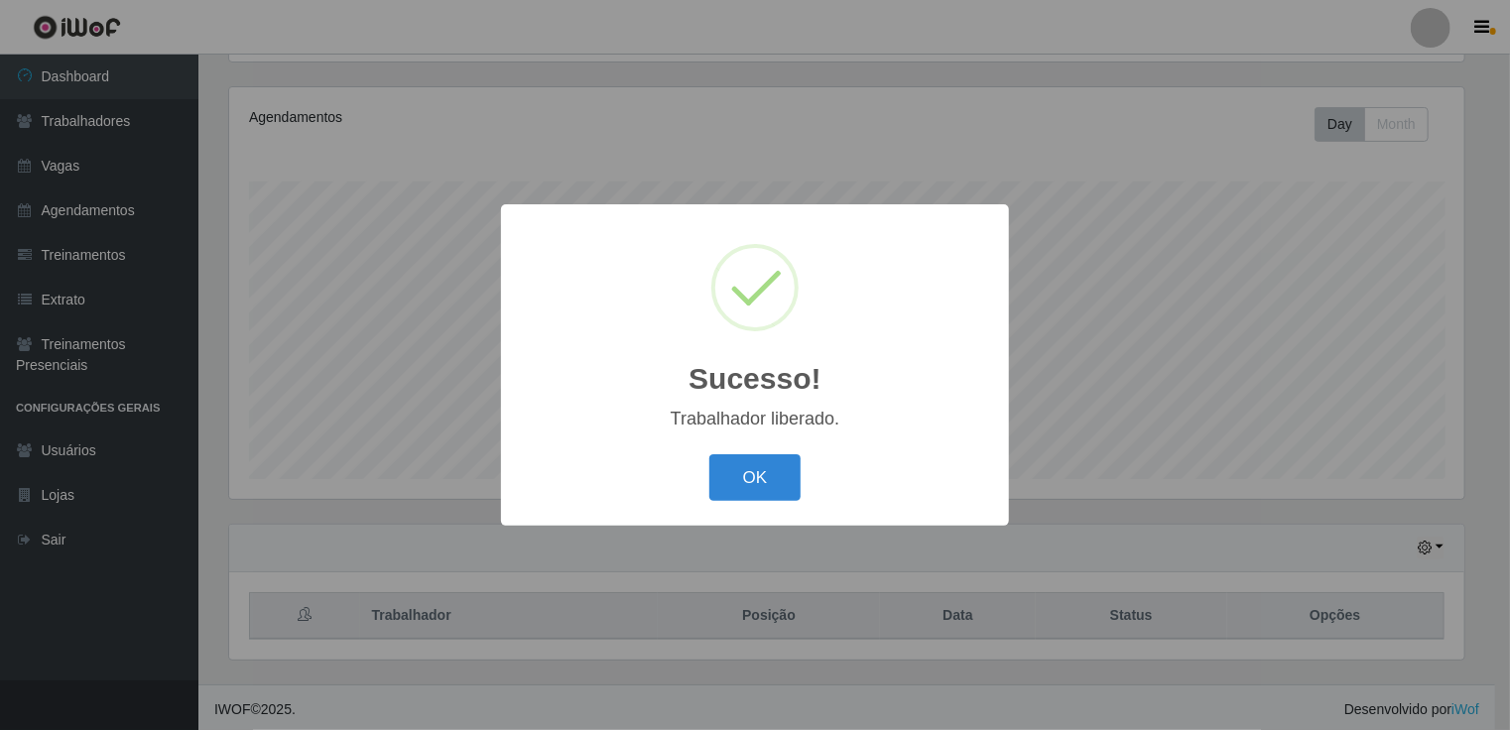
click at [1347, 206] on div "Sucesso! × Trabalhador liberado. OK Cancel" at bounding box center [755, 365] width 1510 height 730
